Goal: Transaction & Acquisition: Subscribe to service/newsletter

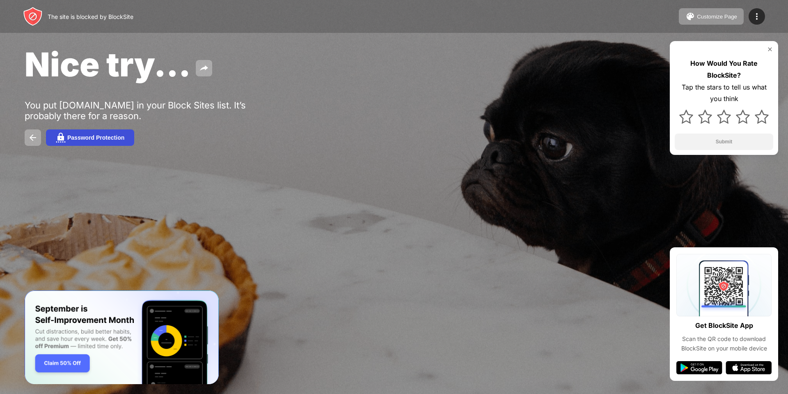
click at [87, 141] on button "Password Protection" at bounding box center [90, 137] width 88 height 16
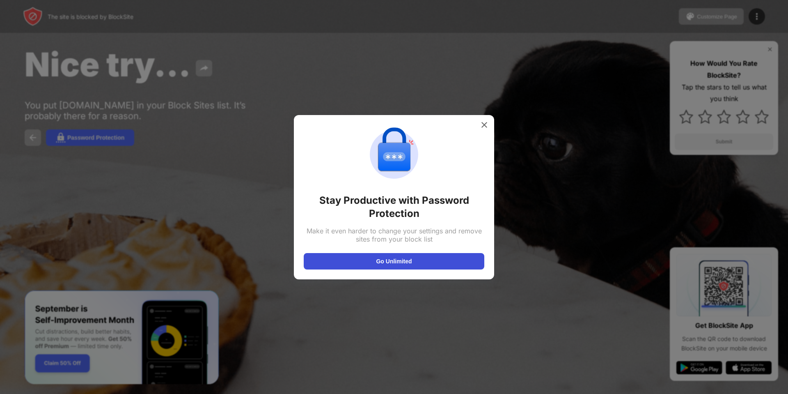
click at [387, 254] on button "Go Unlimited" at bounding box center [394, 261] width 181 height 16
click at [484, 122] on img at bounding box center [484, 125] width 8 height 8
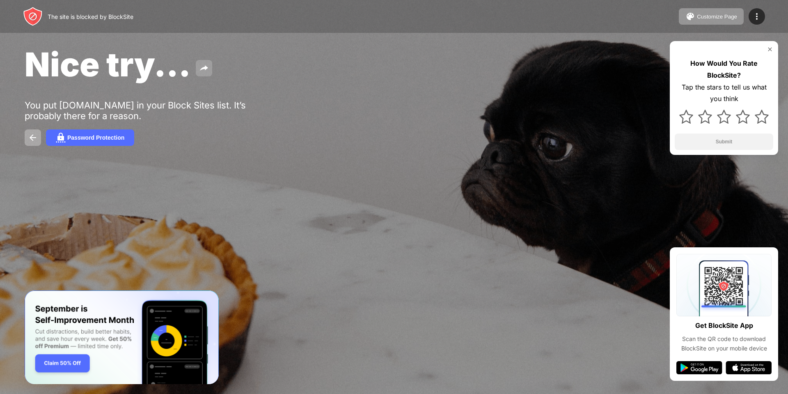
click at [199, 68] on img at bounding box center [204, 68] width 10 height 10
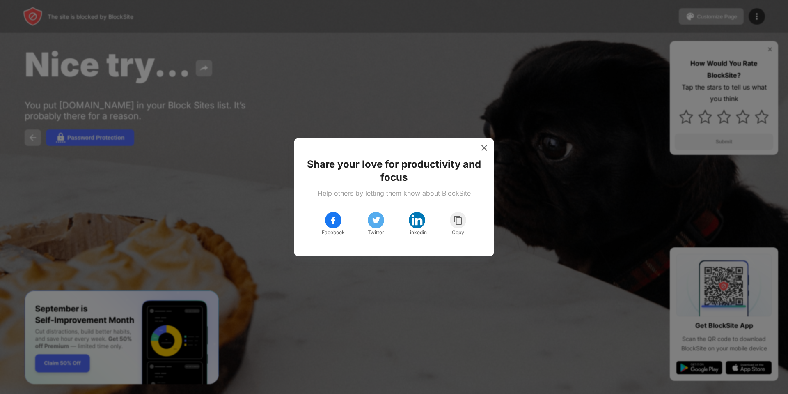
click at [333, 221] on img at bounding box center [333, 220] width 10 height 10
click at [482, 145] on img at bounding box center [484, 148] width 8 height 8
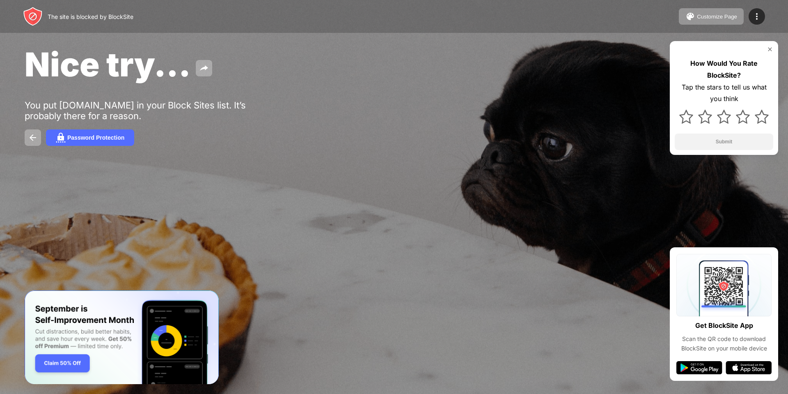
click at [696, 364] on img at bounding box center [699, 367] width 46 height 13
